Goal: Task Accomplishment & Management: Manage account settings

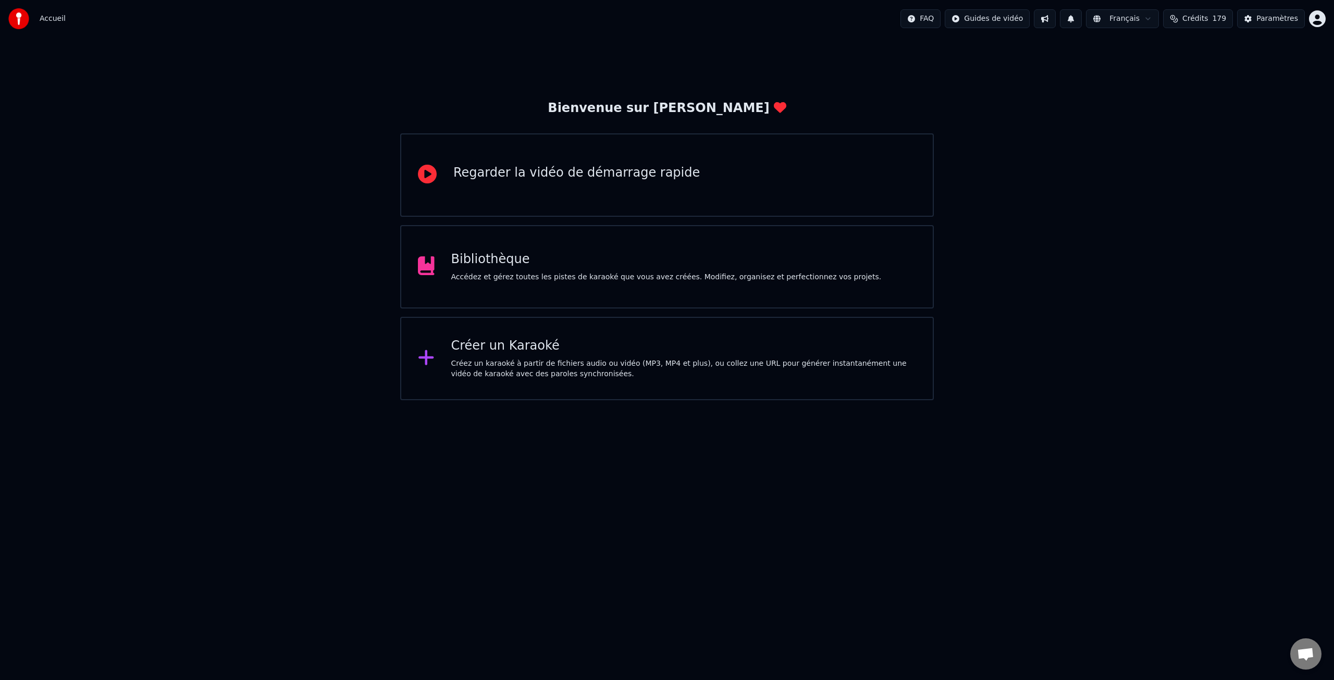
click at [1316, 20] on html "Accueil FAQ Guides de vidéo Français Crédits 179 Paramètres Bienvenue sur Youka…" at bounding box center [667, 200] width 1334 height 400
click at [1258, 62] on span "Facturation" at bounding box center [1252, 67] width 41 height 10
click at [1272, 19] on div "Paramètres" at bounding box center [1277, 19] width 42 height 10
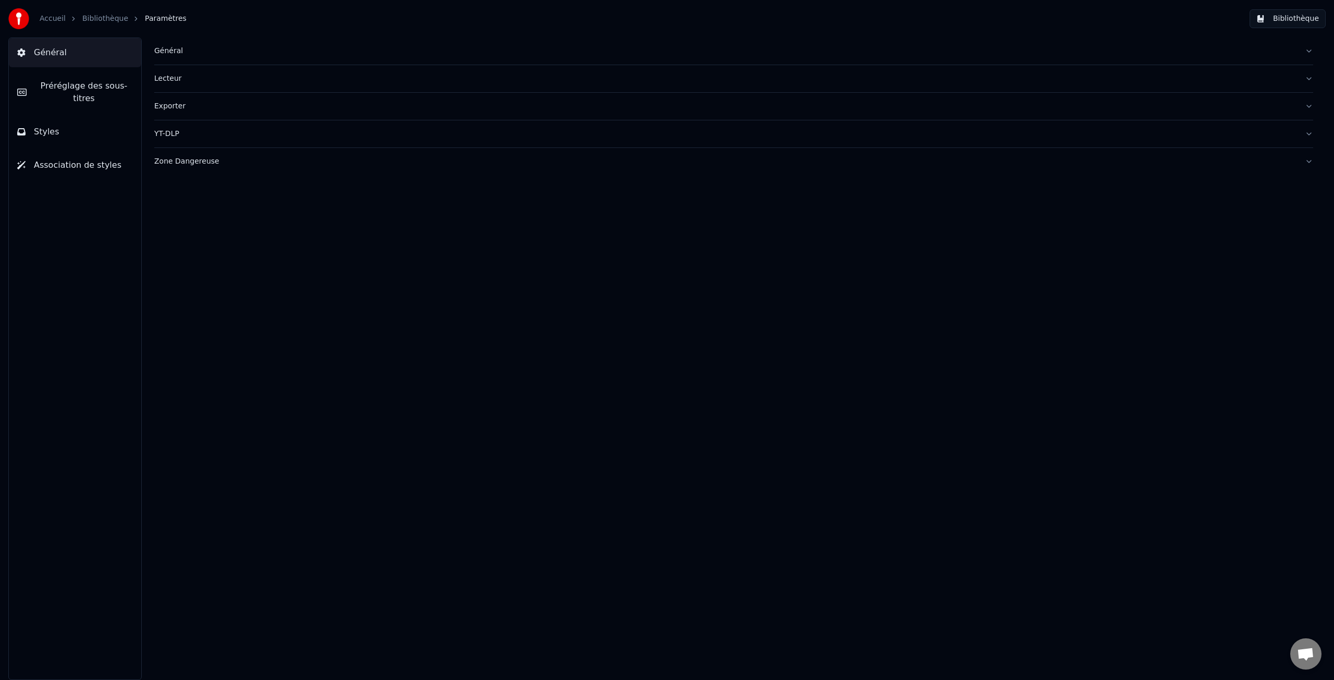
click at [36, 52] on span "Général" at bounding box center [50, 52] width 33 height 13
click at [46, 132] on span "Styles" at bounding box center [47, 132] width 26 height 13
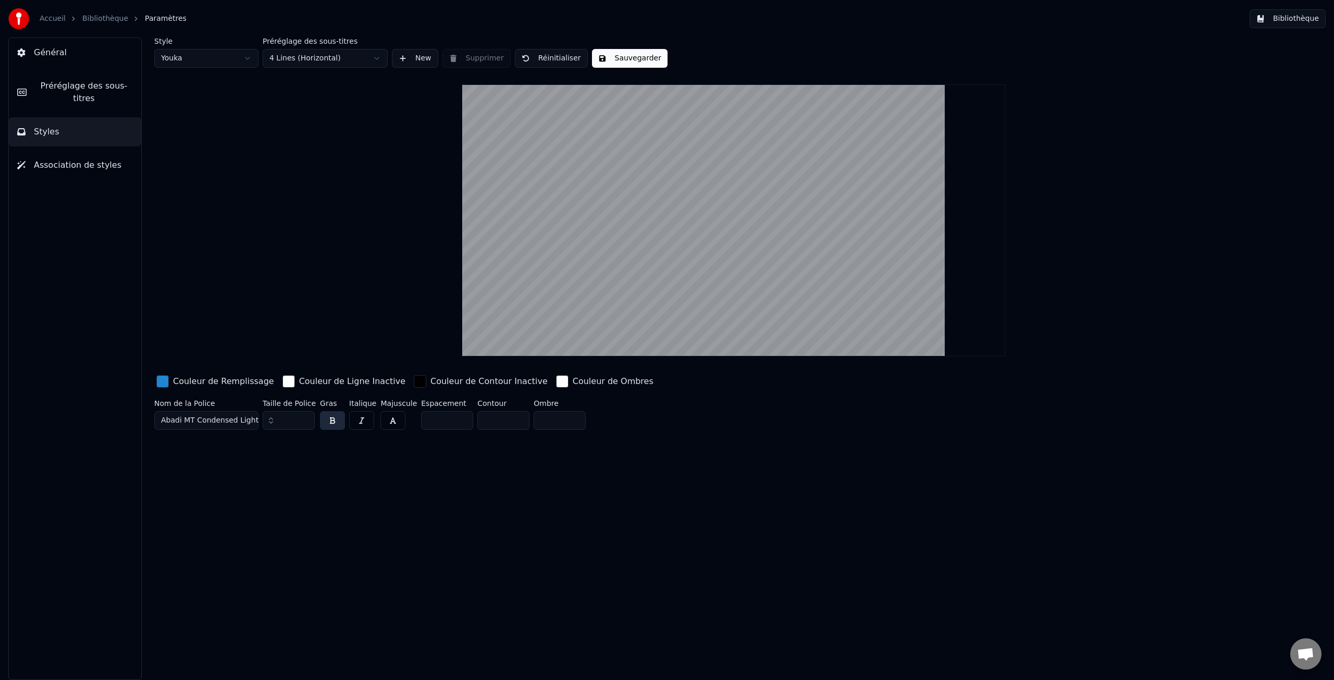
click at [33, 53] on button "Général" at bounding box center [75, 52] width 132 height 29
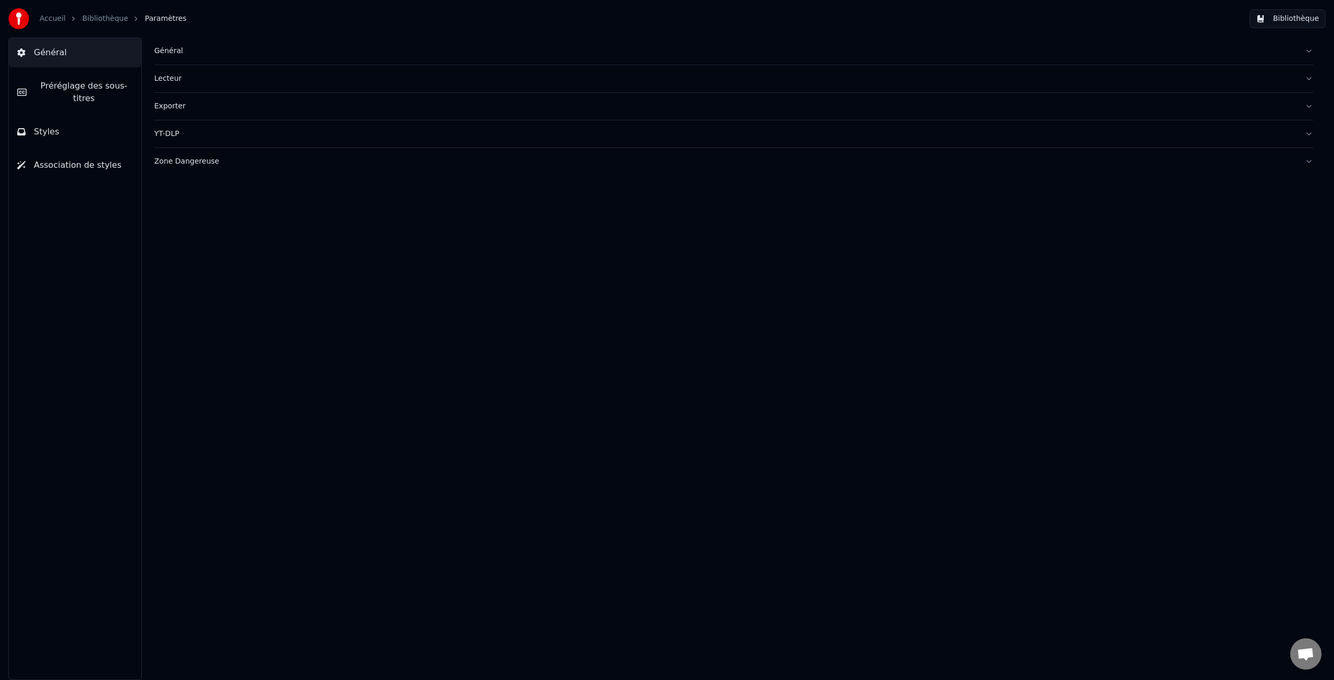
click at [1298, 17] on button "Bibliothèque" at bounding box center [1287, 18] width 76 height 19
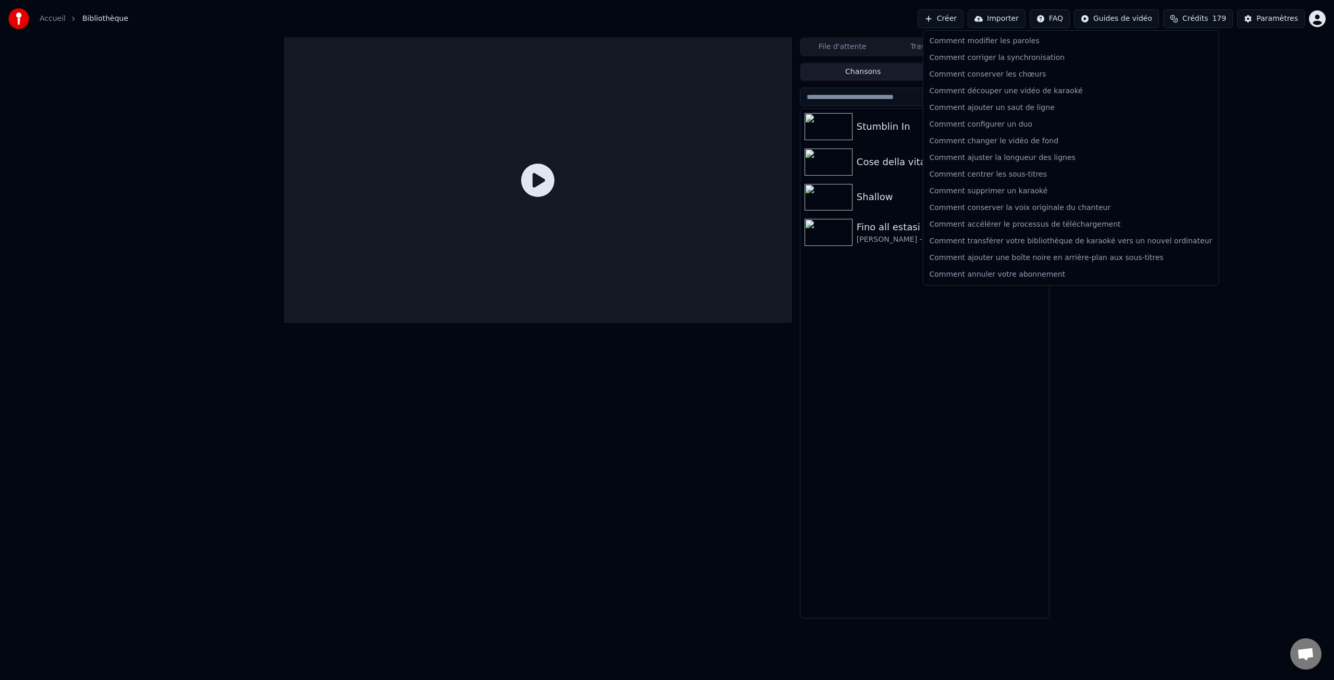
click at [1059, 20] on html "Accueil Bibliothèque Créer Importer FAQ Guides de vidéo Crédits 179 Paramètres …" at bounding box center [667, 340] width 1334 height 680
click at [1006, 276] on div "Comment annuler votre abonnement" at bounding box center [1070, 274] width 291 height 17
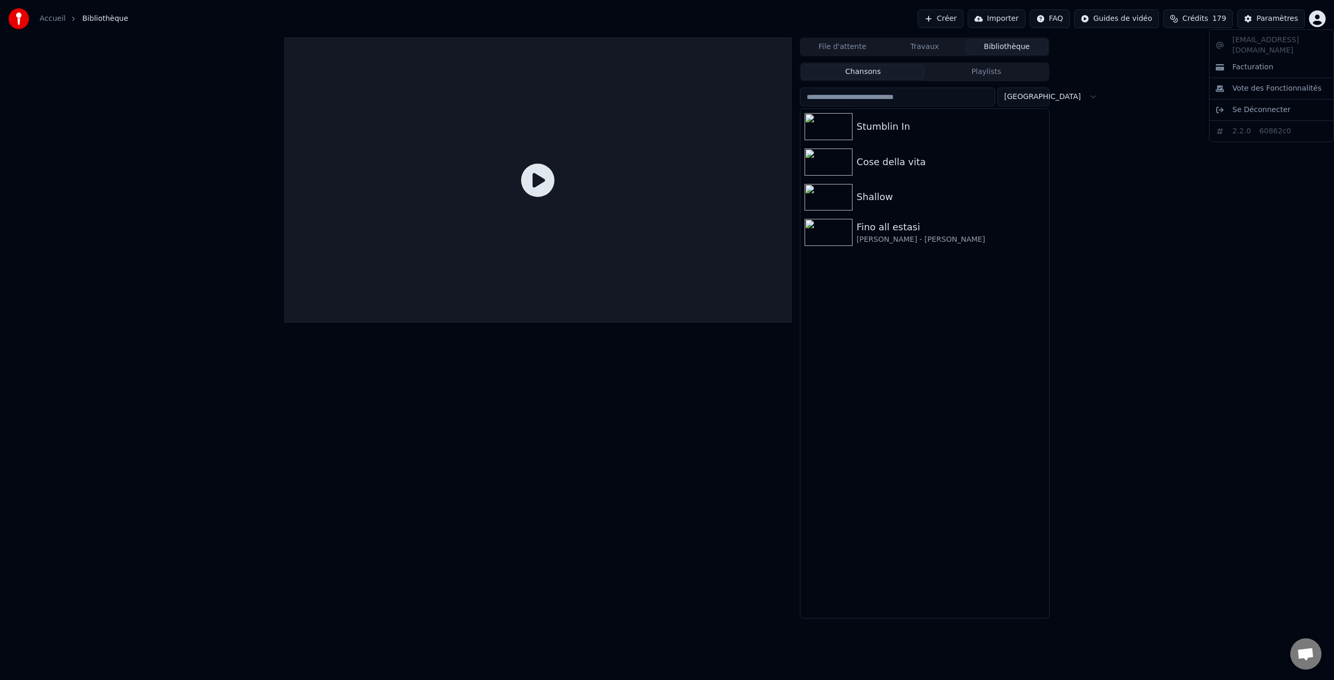
click at [1316, 22] on html "Accueil Bibliothèque Créer Importer FAQ Guides de vidéo Crédits 179 Paramètres …" at bounding box center [667, 340] width 1334 height 680
click at [1262, 62] on span "Facturation" at bounding box center [1252, 67] width 41 height 10
click at [1323, 19] on html "Accueil Bibliothèque Créer Importer FAQ Guides de vidéo Crédits 179 Paramètres …" at bounding box center [667, 340] width 1334 height 680
click at [1261, 62] on span "Facturation" at bounding box center [1252, 67] width 41 height 10
click at [1319, 20] on html "Accueil Bibliothèque Créer Importer FAQ Guides de vidéo Crédits 179 Paramètres …" at bounding box center [667, 340] width 1334 height 680
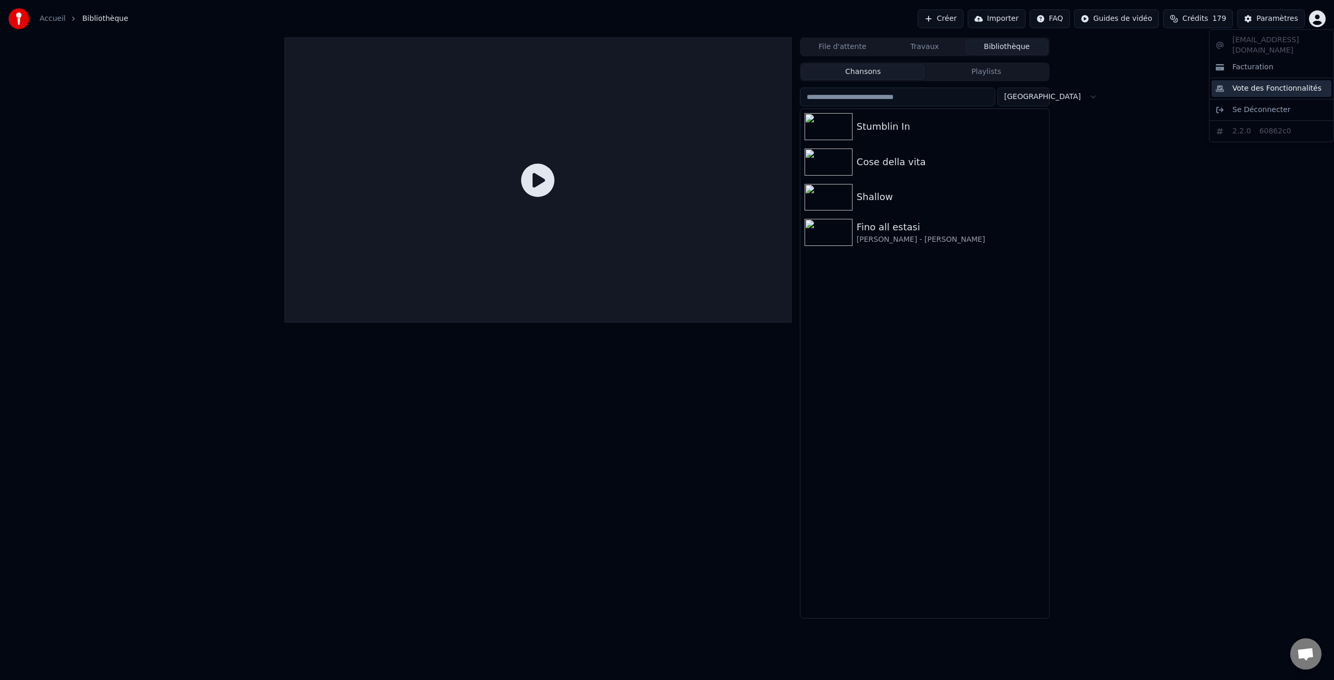
click at [1259, 83] on span "Vote des Fonctionnalités" at bounding box center [1276, 88] width 89 height 10
click at [1319, 20] on html "Accueil Bibliothèque Créer Importer FAQ Guides de vidéo Crédits 179 Paramètres …" at bounding box center [667, 340] width 1334 height 680
click at [1251, 62] on span "Facturation" at bounding box center [1252, 67] width 41 height 10
click at [1316, 21] on html "Accueil Bibliothèque Créer Importer FAQ Guides de vidéo Crédits 179 Paramètres …" at bounding box center [667, 340] width 1334 height 680
click at [1268, 18] on html "Accueil Bibliothèque Créer Importer FAQ Guides de vidéo Crédits 179 Paramètres …" at bounding box center [667, 340] width 1334 height 680
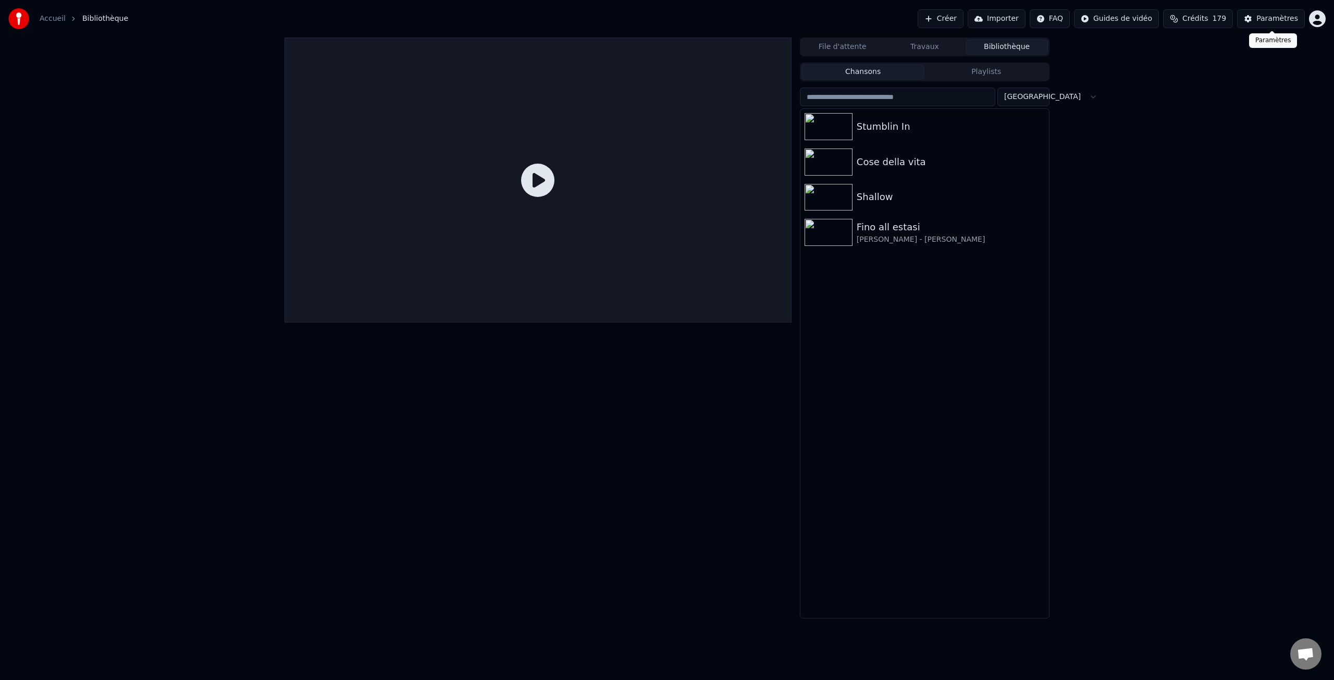
click at [1266, 19] on div "Paramètres" at bounding box center [1277, 19] width 42 height 10
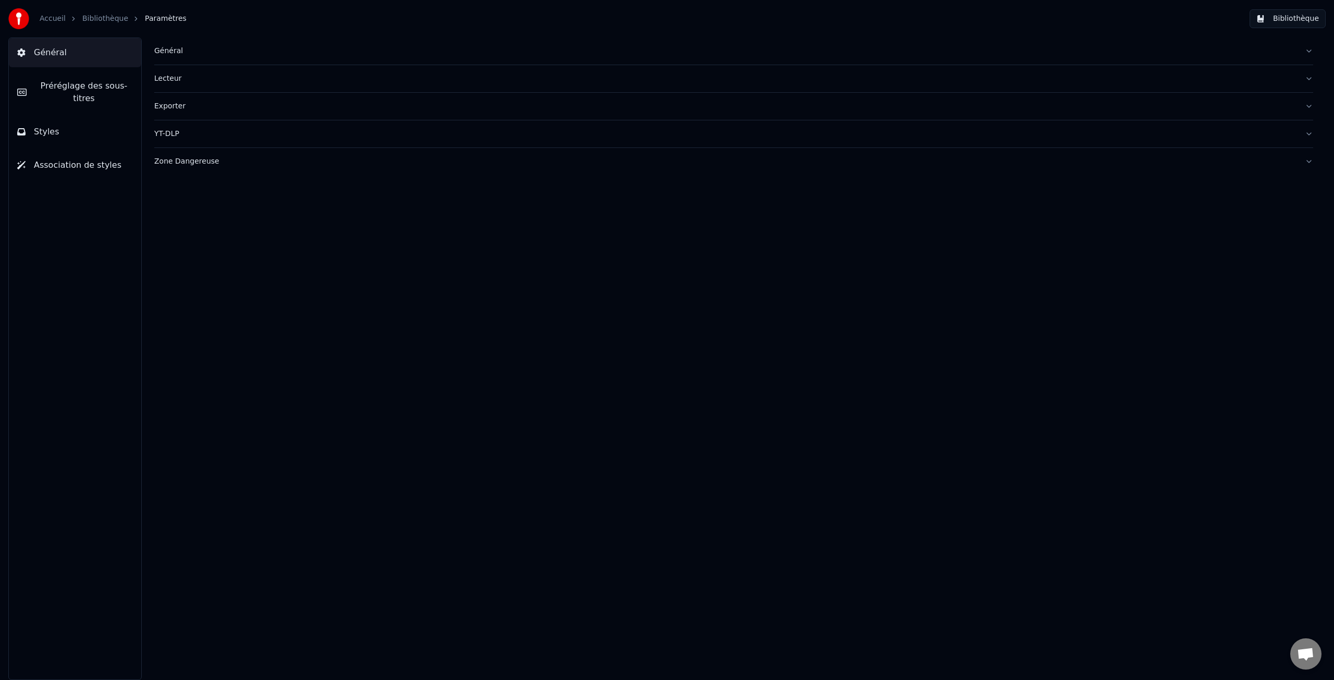
click at [20, 18] on img at bounding box center [18, 18] width 21 height 21
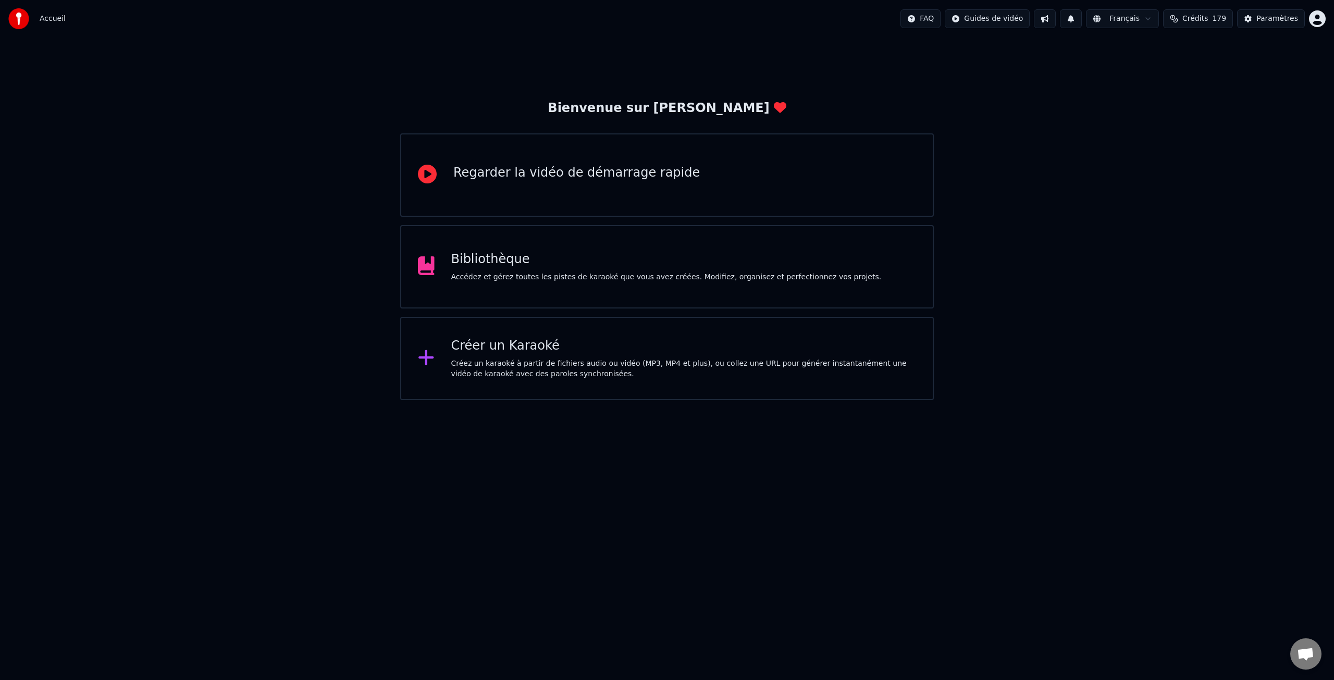
click at [58, 19] on span "Accueil" at bounding box center [53, 19] width 26 height 10
click at [1316, 20] on html "Accueil FAQ Guides de vidéo Français Crédits 179 Paramètres Bienvenue sur Youka…" at bounding box center [667, 200] width 1334 height 400
click at [1257, 62] on span "Facturation" at bounding box center [1252, 67] width 41 height 10
click at [1283, 18] on div "Paramètres" at bounding box center [1277, 19] width 42 height 10
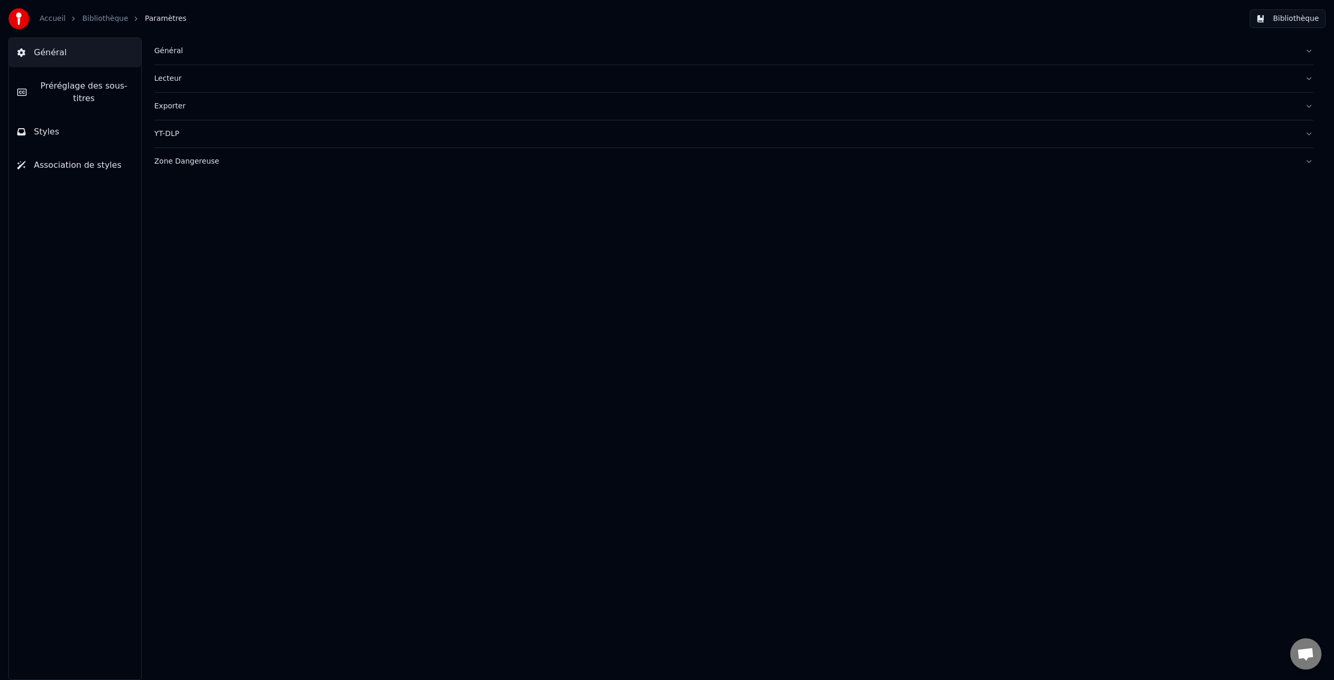
click at [15, 16] on img at bounding box center [18, 18] width 21 height 21
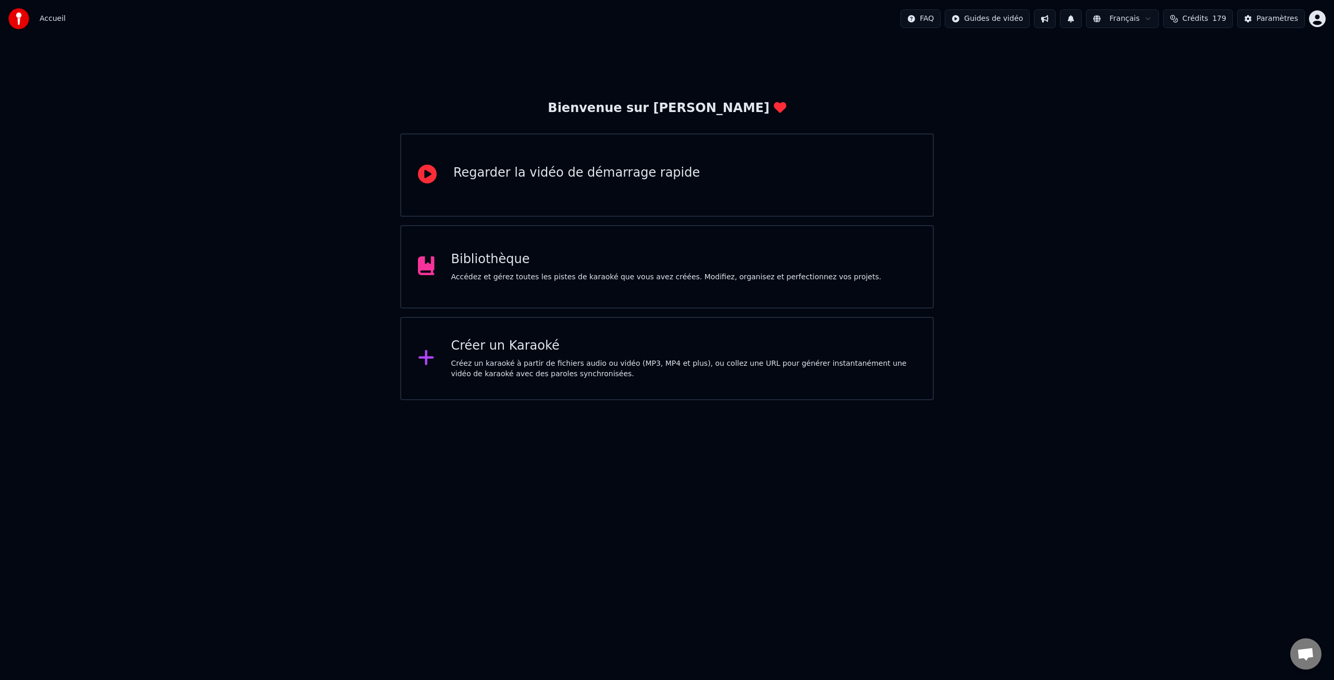
click at [938, 18] on html "Accueil FAQ Guides de vidéo Français Crédits 179 Paramètres Bienvenue sur Youka…" at bounding box center [667, 200] width 1334 height 400
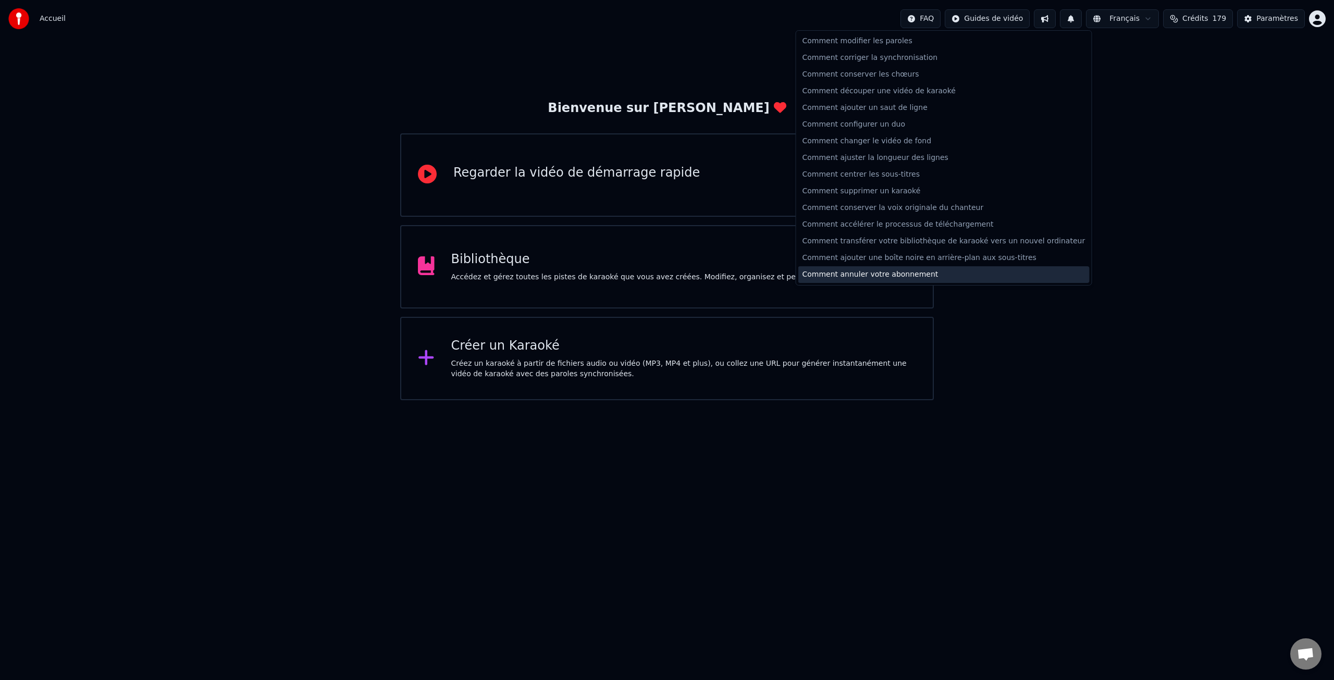
click at [892, 279] on div "Comment annuler votre abonnement" at bounding box center [943, 274] width 291 height 17
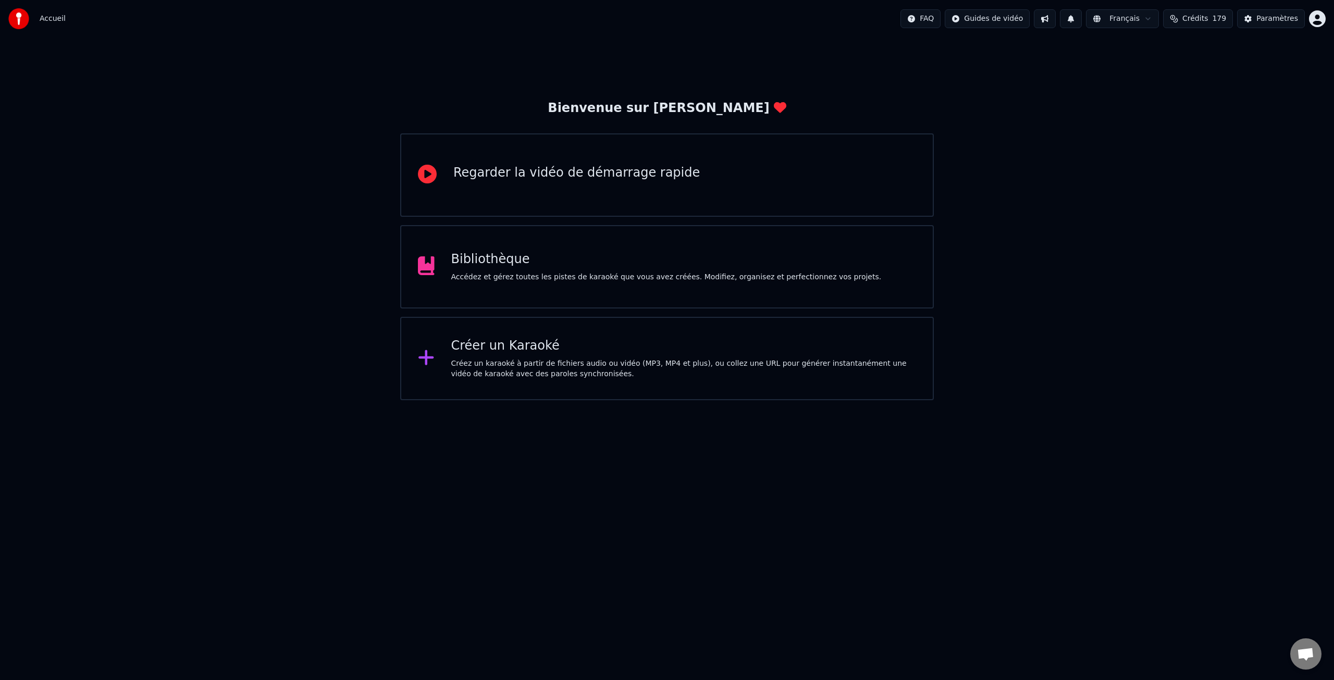
click at [1319, 20] on html "Accueil FAQ Guides de vidéo Français Crédits 179 Paramètres Bienvenue sur Youka…" at bounding box center [667, 200] width 1334 height 400
click at [1267, 123] on div "[EMAIL_ADDRESS][DOMAIN_NAME] Facturation Vote des Fonctionnalités Se Déconnecte…" at bounding box center [1271, 85] width 125 height 113
click at [1254, 83] on span "Vote des Fonctionnalités" at bounding box center [1276, 88] width 89 height 10
click at [1313, 16] on html "Accueil FAQ Guides de vidéo Français Crédits 179 Paramètres Bienvenue sur Youka…" at bounding box center [667, 200] width 1334 height 400
click at [1279, 20] on html "Accueil FAQ Guides de vidéo Français Crédits 179 Paramètres Bienvenue sur Youka…" at bounding box center [667, 200] width 1334 height 400
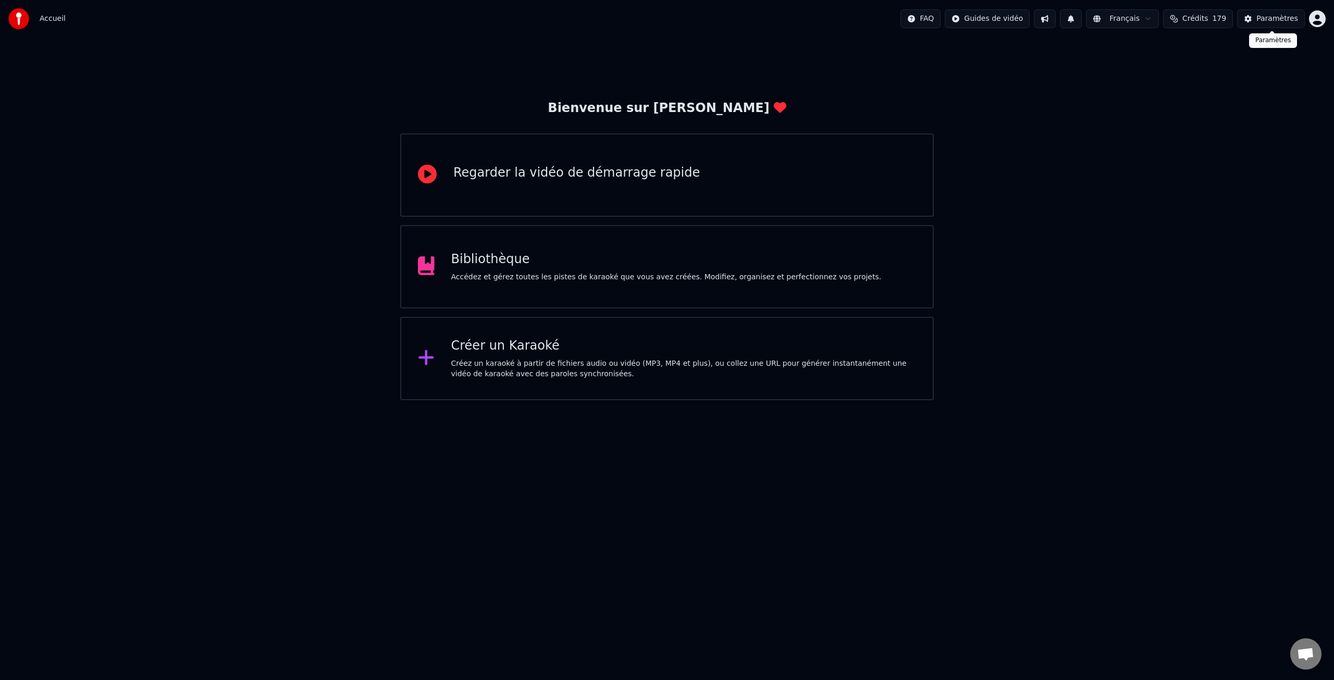
click at [1272, 19] on div "Paramètres" at bounding box center [1277, 19] width 42 height 10
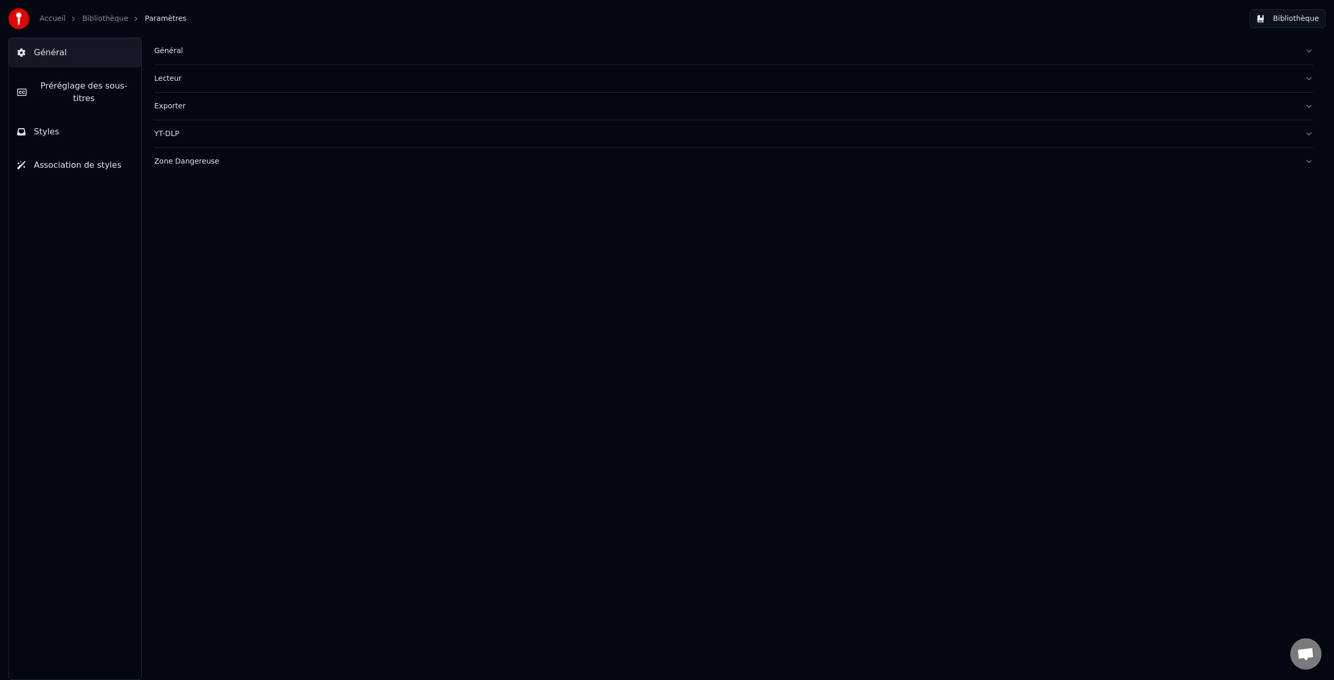
click at [57, 51] on span "Général" at bounding box center [50, 52] width 33 height 13
click at [177, 51] on div "Général" at bounding box center [725, 51] width 1142 height 10
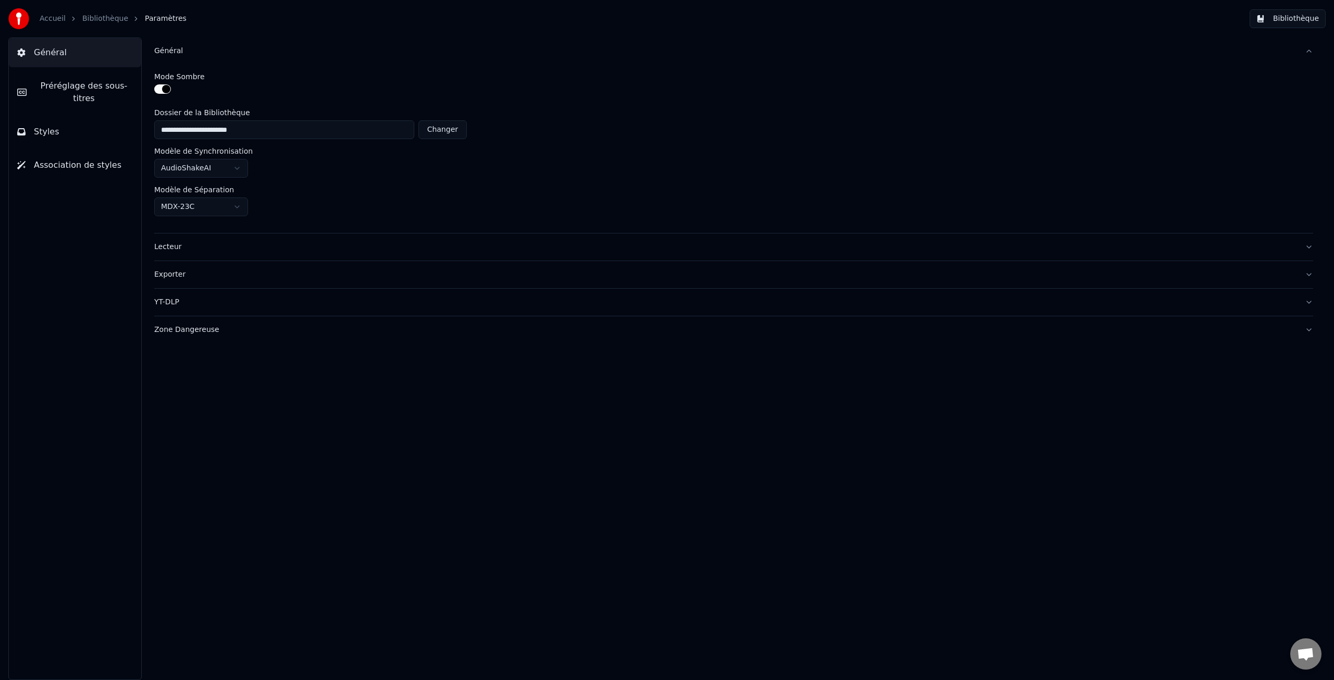
click at [173, 299] on div "YT-DLP" at bounding box center [725, 302] width 1142 height 10
click at [55, 51] on span "Général" at bounding box center [50, 52] width 33 height 13
click at [64, 85] on span "Préréglage des sous-titres" at bounding box center [84, 92] width 98 height 25
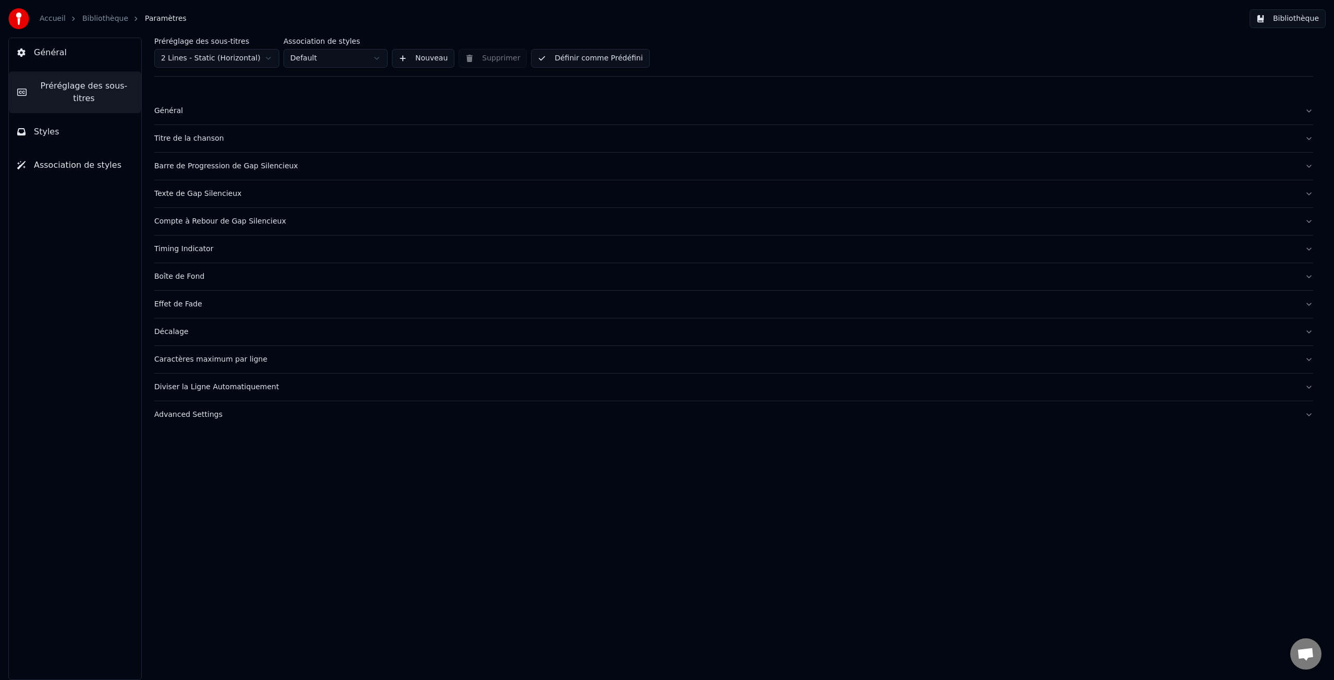
click at [47, 130] on span "Styles" at bounding box center [47, 132] width 26 height 13
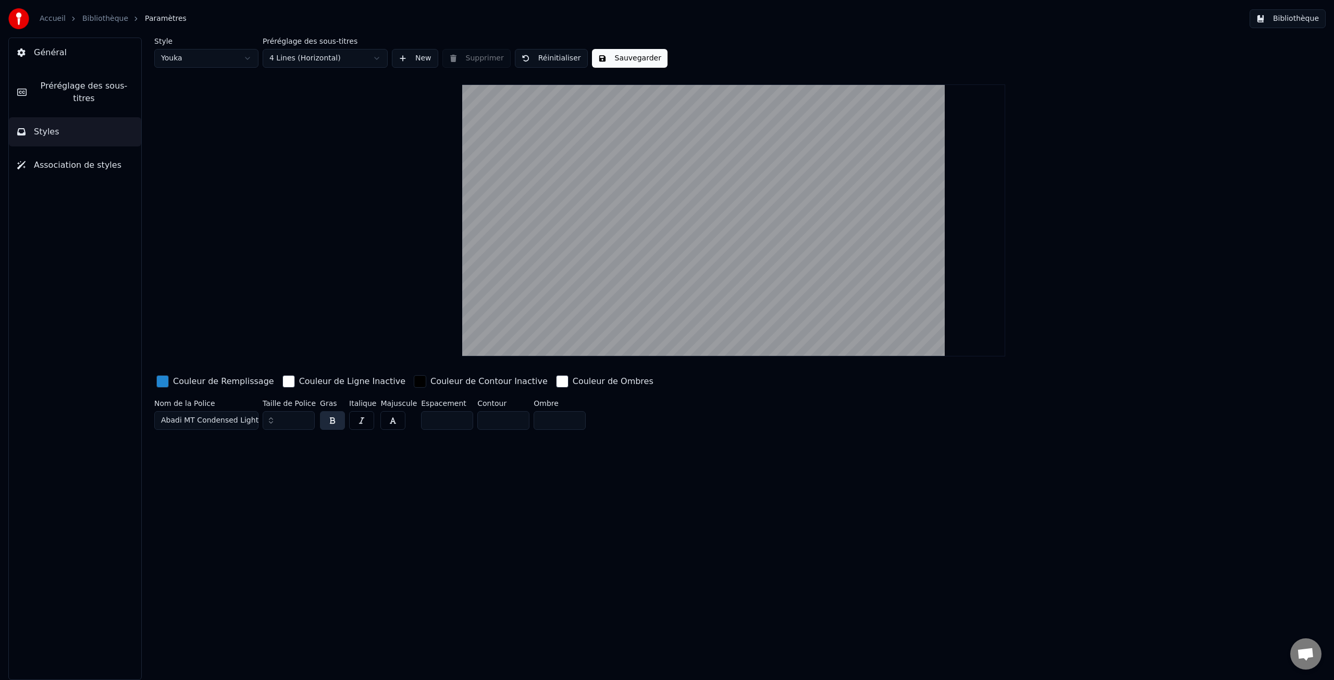
click at [59, 167] on span "Association de styles" at bounding box center [78, 165] width 88 height 13
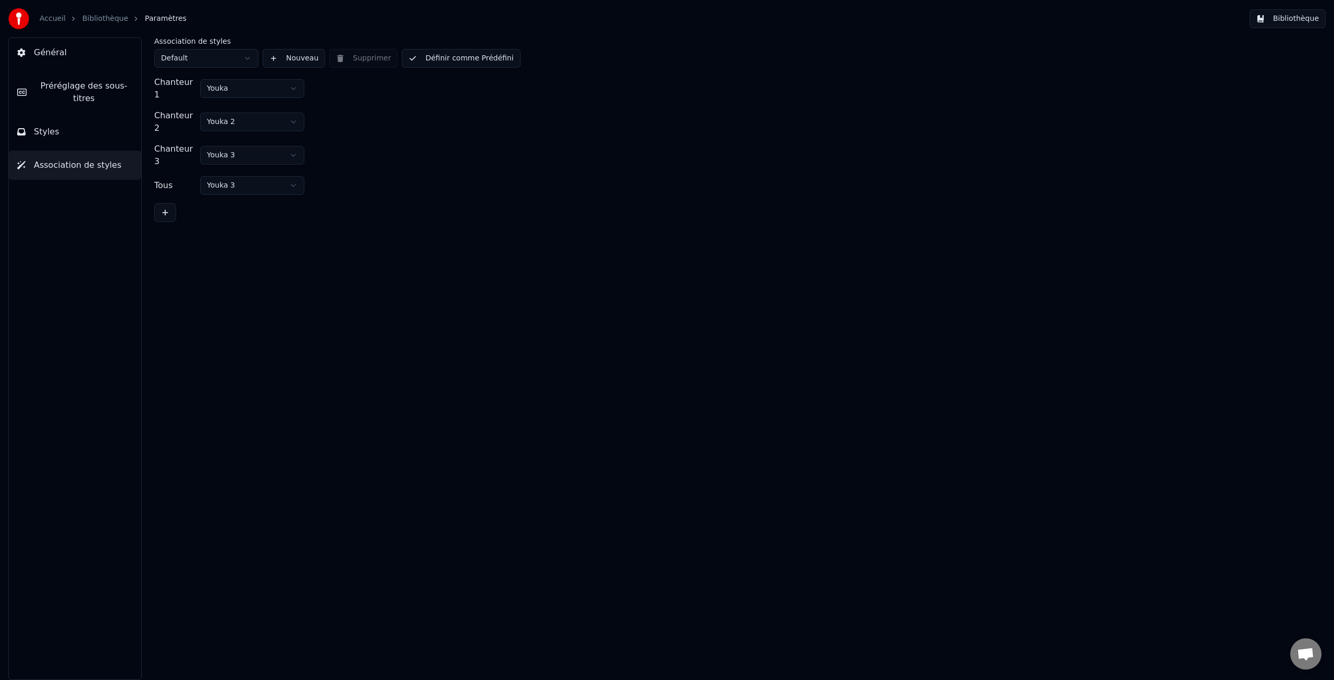
click at [59, 22] on link "Accueil" at bounding box center [53, 19] width 26 height 10
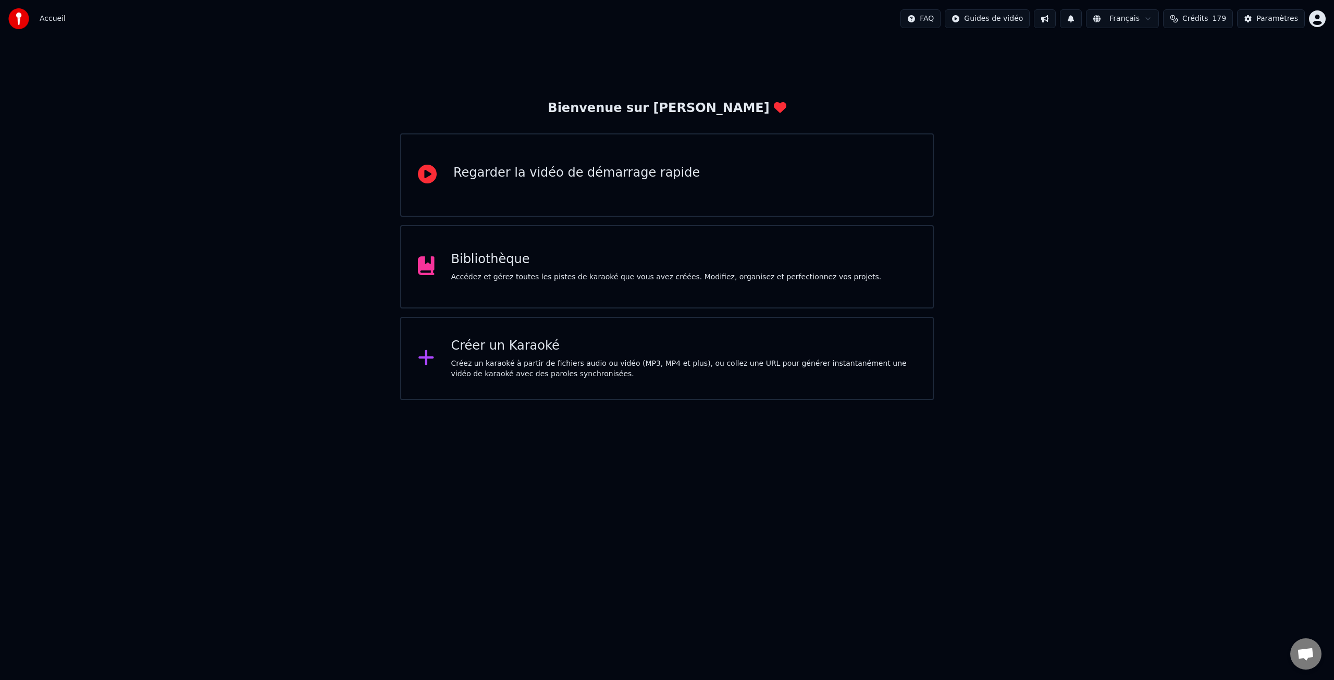
click at [54, 18] on span "Accueil" at bounding box center [53, 19] width 26 height 10
click at [22, 18] on img at bounding box center [18, 18] width 21 height 21
click at [1273, 20] on div "Paramètres" at bounding box center [1277, 19] width 42 height 10
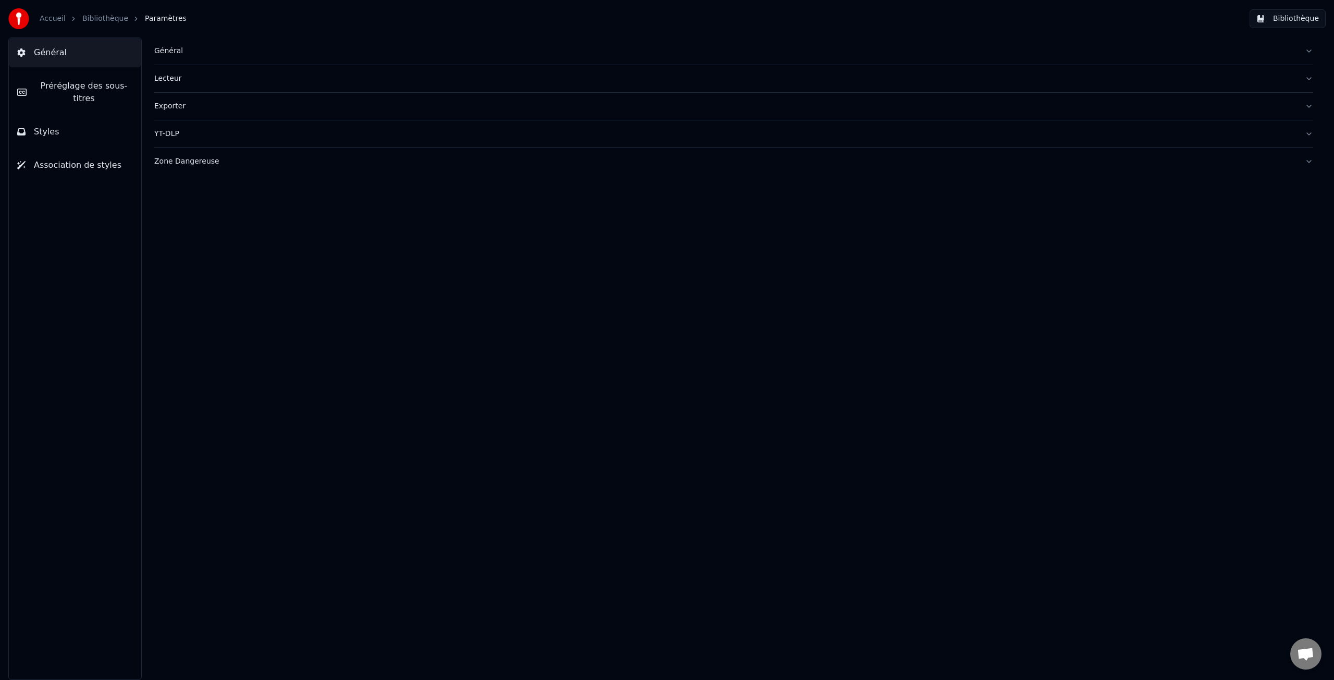
click at [28, 19] on img at bounding box center [18, 18] width 21 height 21
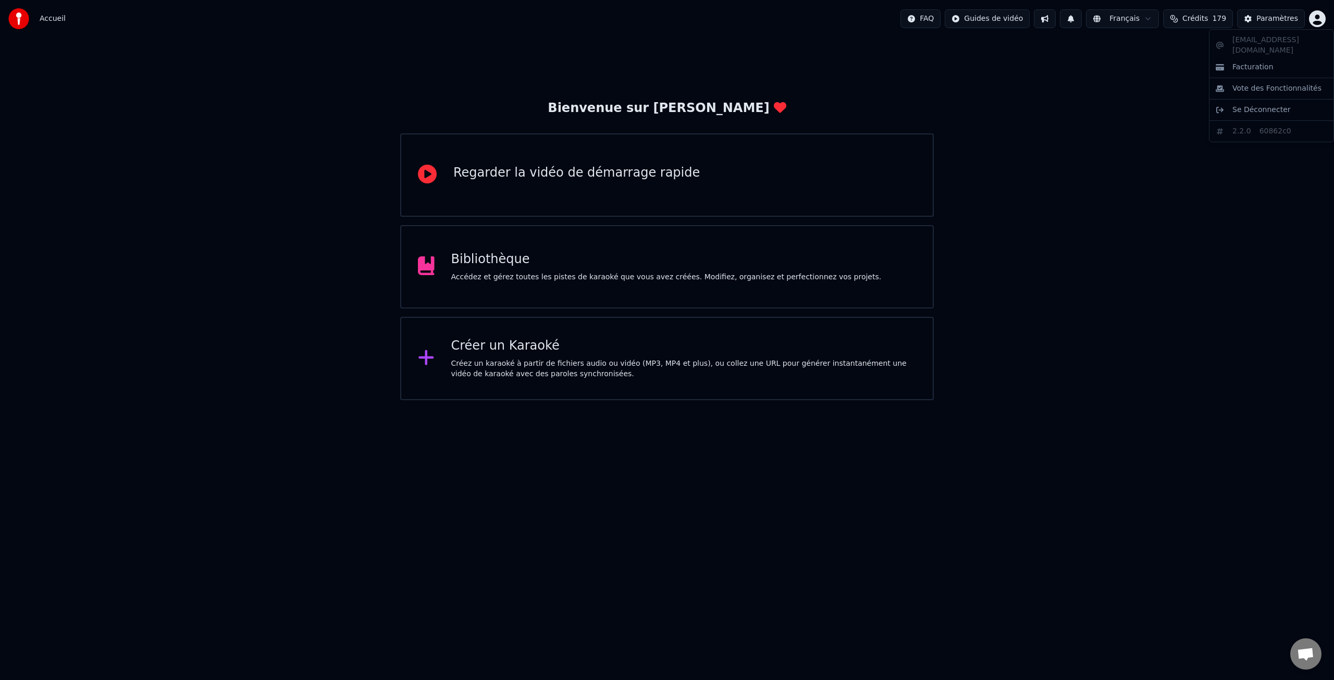
click at [1319, 21] on html "Accueil FAQ Guides de vidéo Français Crédits 179 Paramètres Bienvenue sur Youka…" at bounding box center [667, 200] width 1334 height 400
click at [1254, 62] on span "Facturation" at bounding box center [1252, 67] width 41 height 10
click at [1289, 20] on div "Paramètres" at bounding box center [1277, 19] width 42 height 10
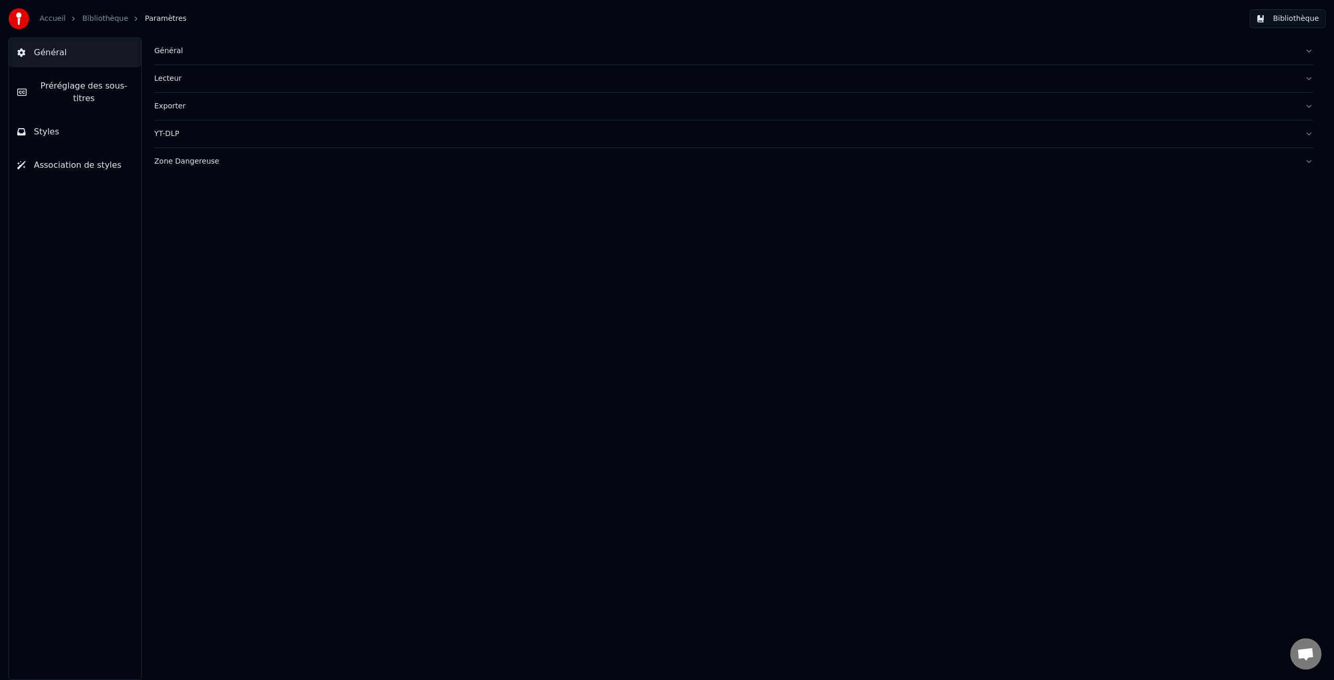
click at [21, 17] on img at bounding box center [18, 18] width 21 height 21
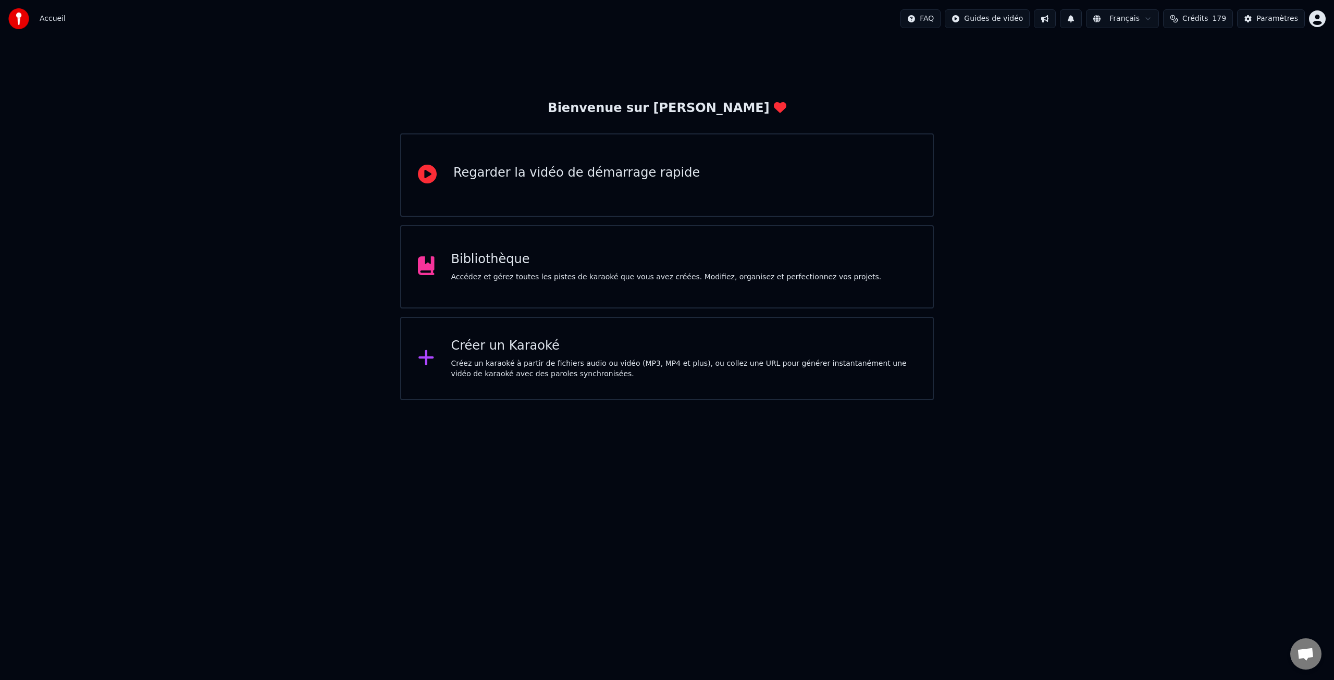
click at [1318, 18] on html "Accueil FAQ Guides de vidéo Français Crédits 179 Paramètres Bienvenue sur Youka…" at bounding box center [667, 200] width 1334 height 400
click at [1256, 62] on span "Facturation" at bounding box center [1252, 67] width 41 height 10
click at [1317, 20] on html "Accueil FAQ Guides de vidéo Français Crédits 179 Paramètres Bienvenue sur Youka…" at bounding box center [667, 200] width 1334 height 400
click at [1262, 83] on span "Vote des Fonctionnalités" at bounding box center [1276, 88] width 89 height 10
click at [1318, 26] on html "Accueil FAQ Guides de vidéo Français Crédits 179 Paramètres Bienvenue sur Youka…" at bounding box center [667, 200] width 1334 height 400
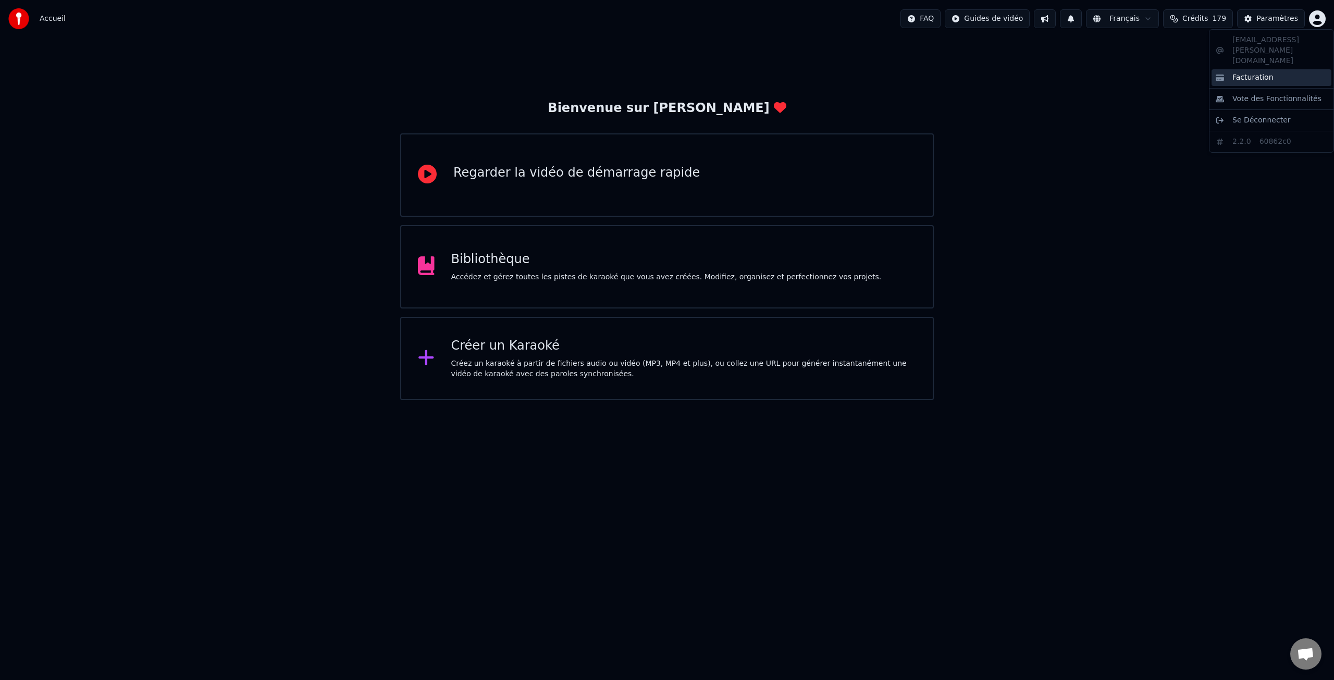
click at [1250, 72] on span "Facturation" at bounding box center [1252, 77] width 41 height 10
click at [1322, 17] on html "Accueil FAQ Guides de vidéo Français Crédits 179 Paramètres Bienvenue sur Youka…" at bounding box center [667, 200] width 1334 height 400
click at [1239, 72] on span "Facturation" at bounding box center [1252, 77] width 41 height 10
click at [1318, 26] on html "Accueil FAQ Guides de vidéo Français Crédits 179 Paramètres Bienvenue sur Youka…" at bounding box center [667, 200] width 1334 height 400
click at [1256, 115] on span "Se Déconnecter" at bounding box center [1261, 120] width 58 height 10
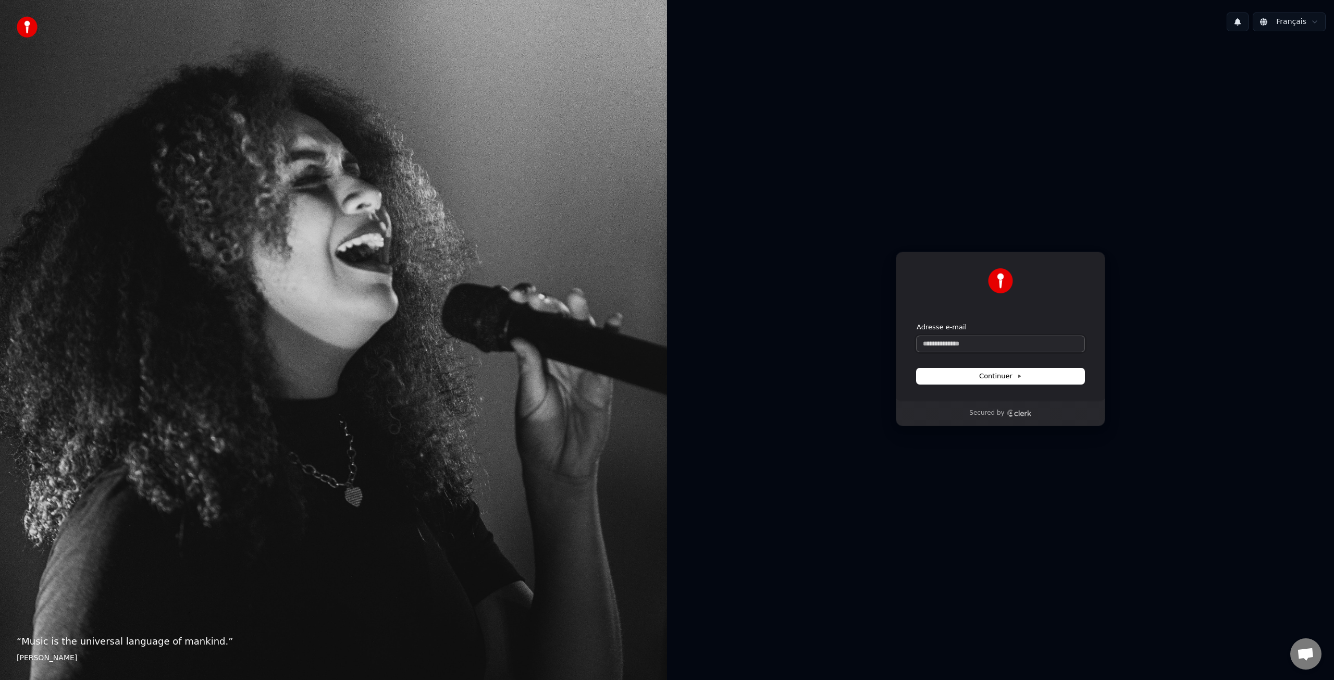
click at [952, 344] on input "Adresse e-mail" at bounding box center [1000, 344] width 168 height 16
click at [1023, 377] on button "Continuer" at bounding box center [1000, 376] width 168 height 16
type input "**********"
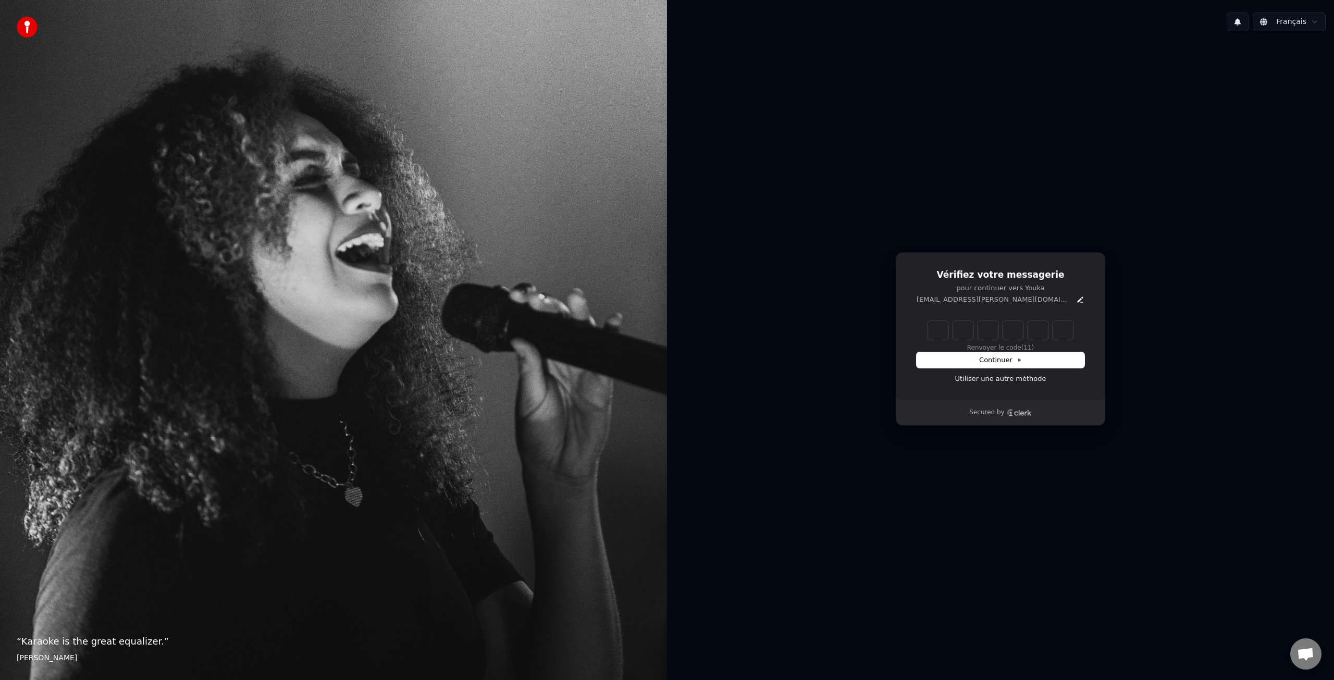
drag, startPoint x: 935, startPoint y: 332, endPoint x: 950, endPoint y: 331, distance: 15.1
click at [944, 331] on input "Enter verification code" at bounding box center [1000, 330] width 146 height 19
type input "******"
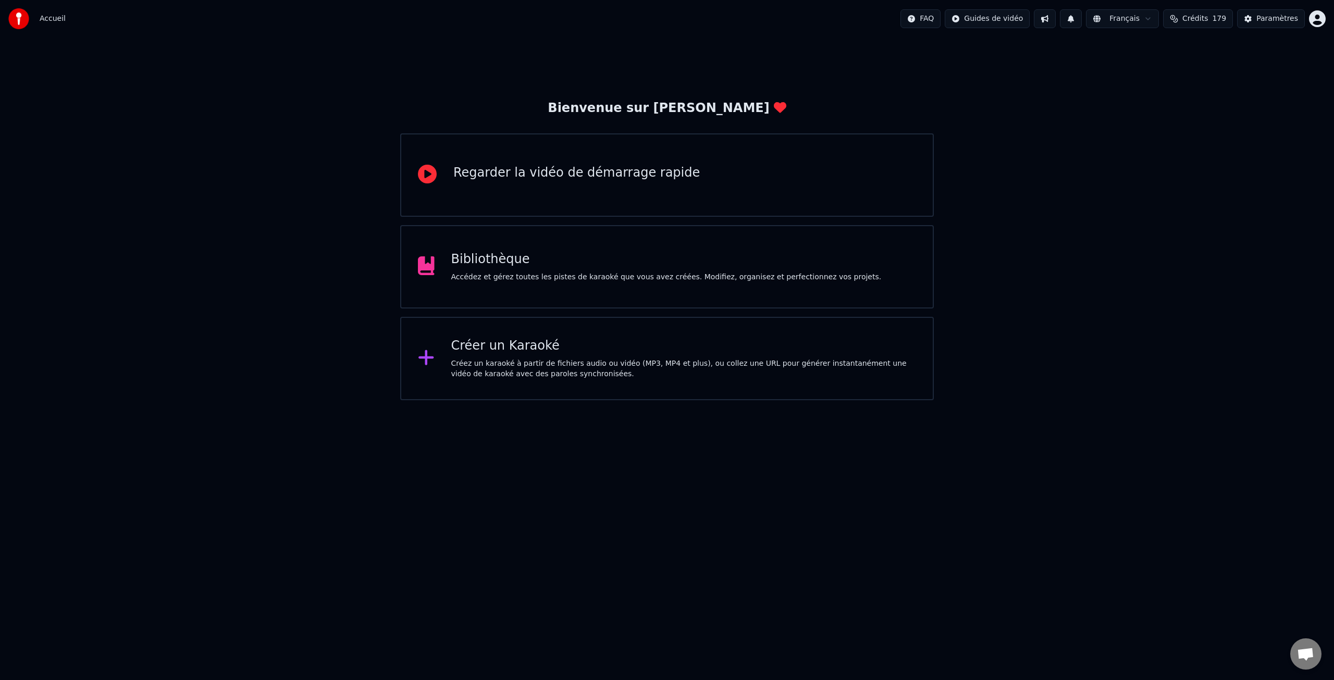
click at [547, 255] on div "Bibliothèque" at bounding box center [666, 259] width 430 height 17
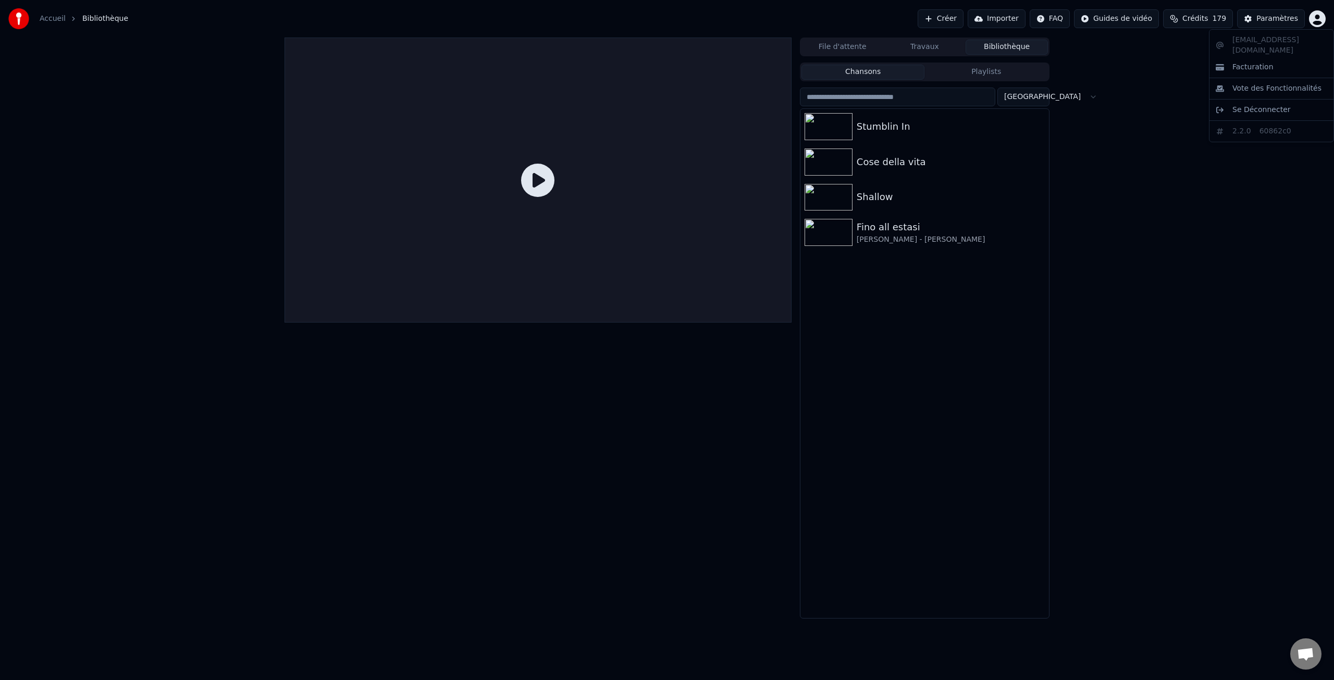
click at [1316, 20] on html "Accueil Bibliothèque Créer Importer FAQ Guides de vidéo Crédits 179 Paramètres …" at bounding box center [667, 340] width 1334 height 680
click at [1250, 62] on span "Facturation" at bounding box center [1252, 67] width 41 height 10
click at [1321, 16] on html "Accueil Bibliothèque Créer Importer FAQ Guides de vidéo Crédits 179 Paramètres …" at bounding box center [667, 340] width 1334 height 680
click at [1200, 18] on html "Accueil Bibliothèque Créer Importer FAQ Guides de vidéo Crédits 179 Paramètres …" at bounding box center [667, 340] width 1334 height 680
click at [1199, 18] on span "Crédits" at bounding box center [1195, 19] width 26 height 10
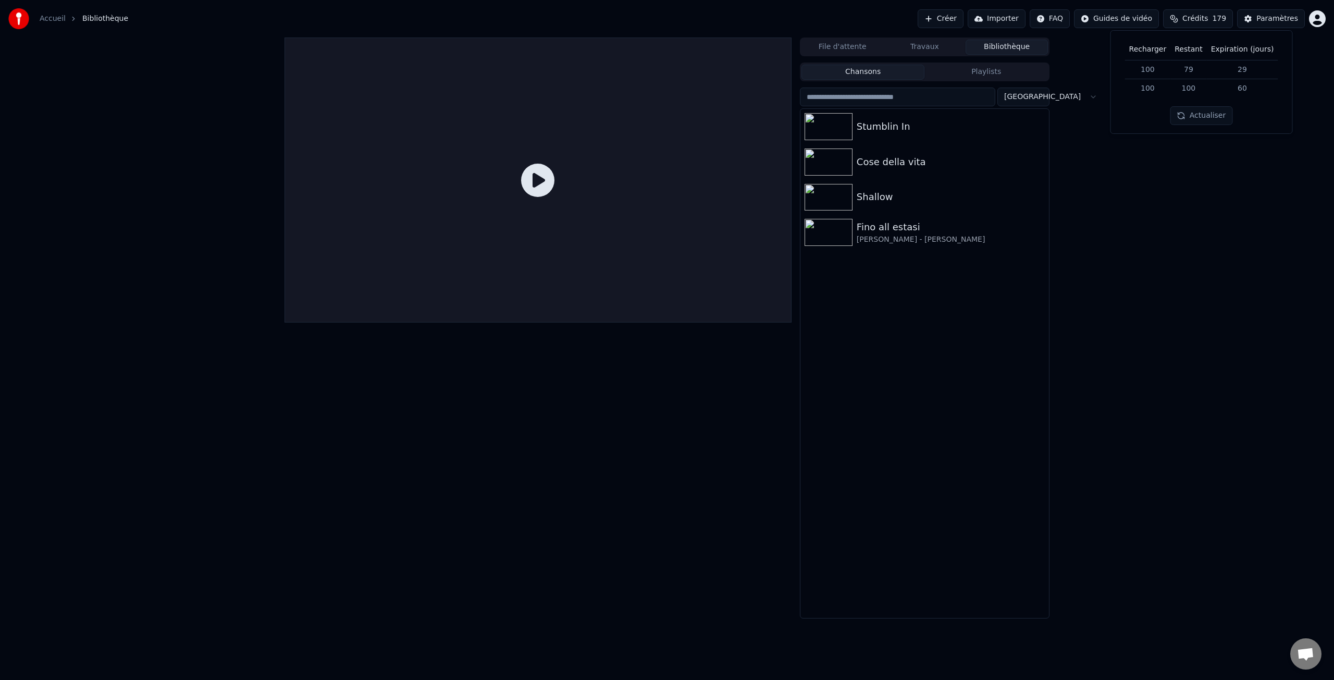
click at [1069, 18] on html "Accueil Bibliothèque Créer Importer FAQ Guides de vidéo Crédits 179 Paramètres …" at bounding box center [667, 340] width 1334 height 680
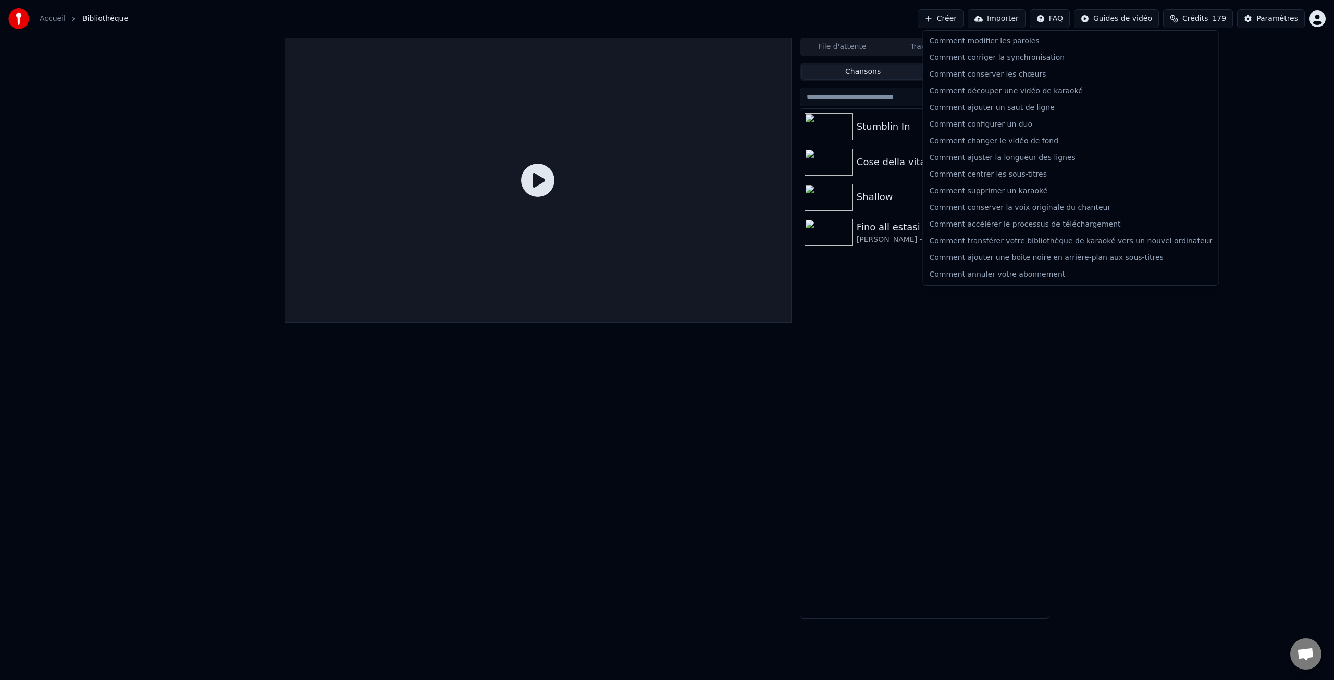
click at [1021, 17] on html "Accueil Bibliothèque Créer Importer FAQ Guides de vidéo Crédits 179 Paramètres …" at bounding box center [667, 340] width 1334 height 680
